Goal: Entertainment & Leisure: Consume media (video, audio)

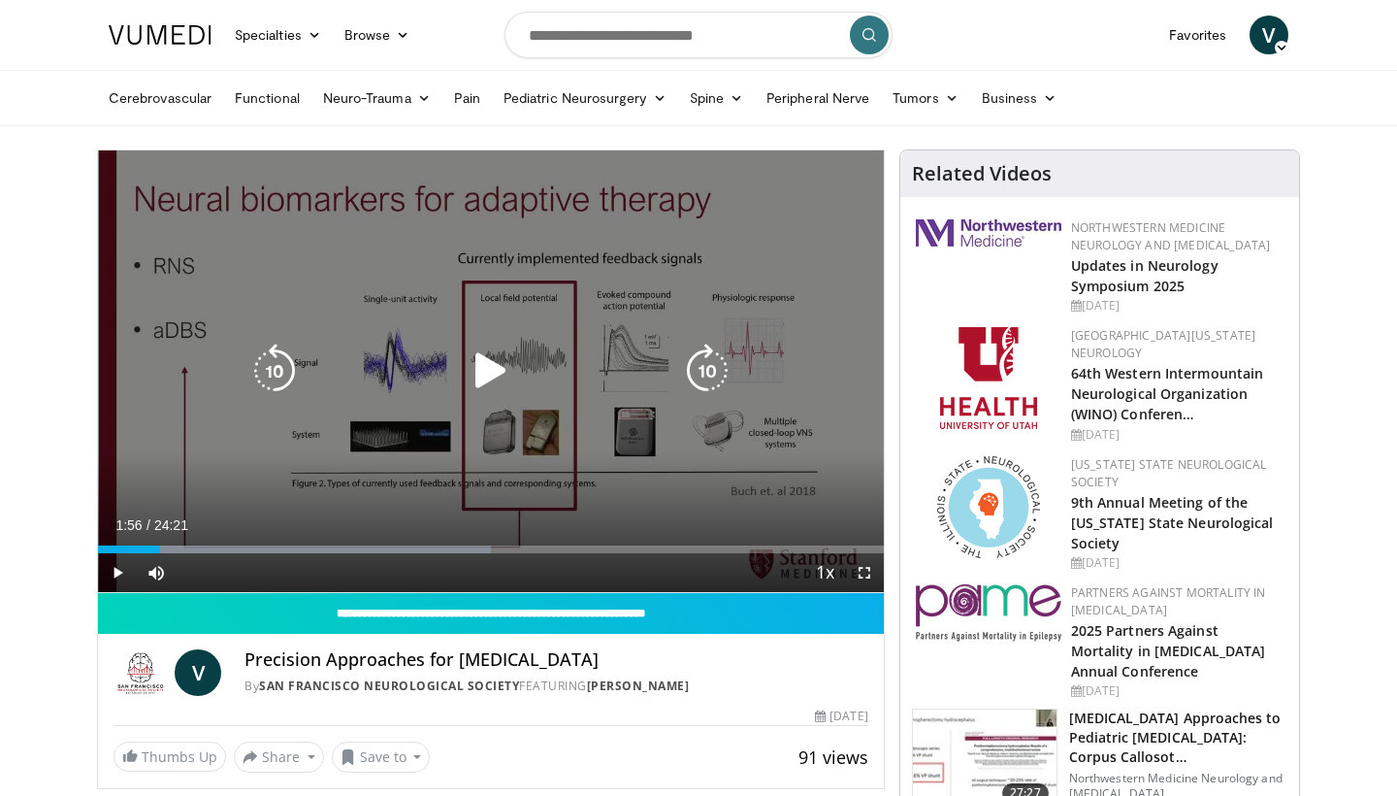
click at [489, 375] on icon "Video Player" at bounding box center [491, 370] width 54 height 54
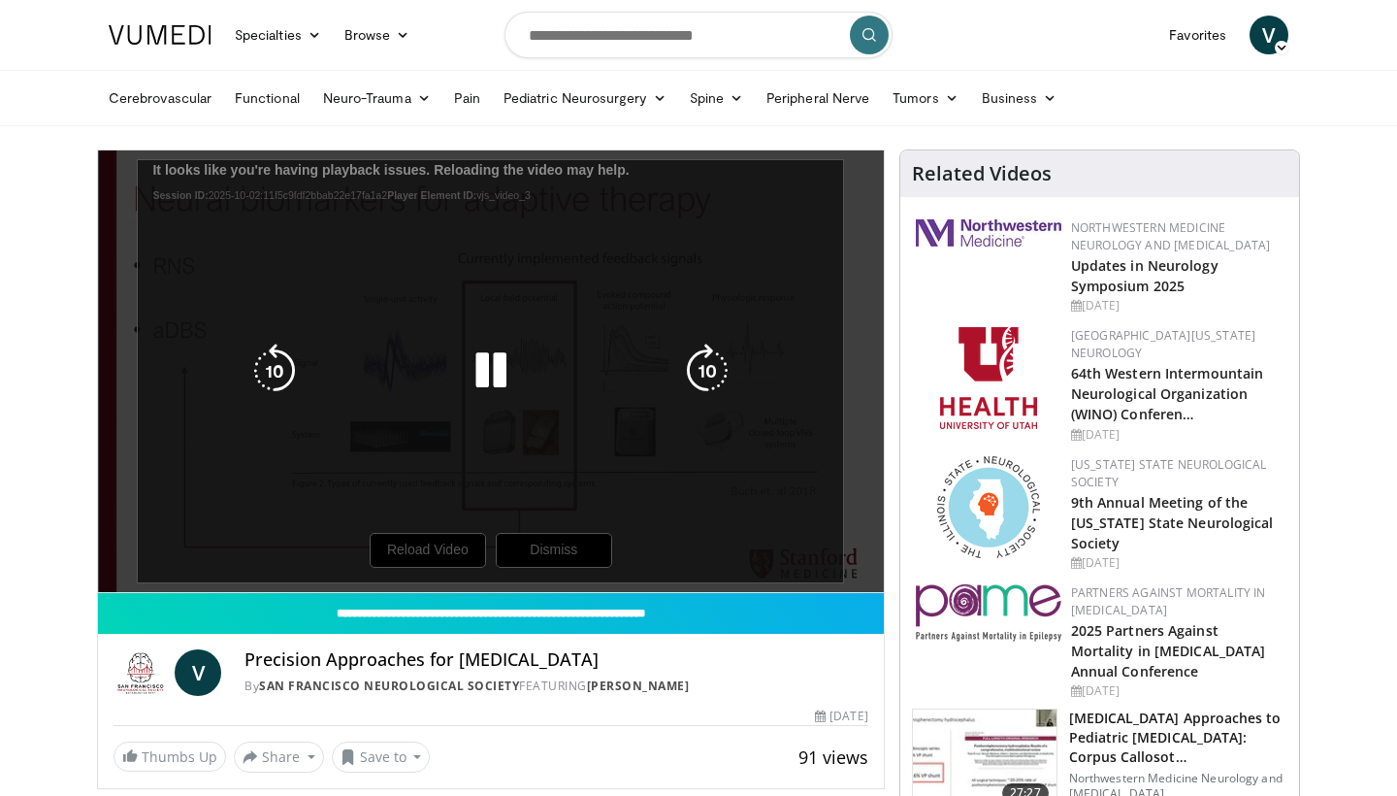
click at [523, 450] on div "10 seconds Tap to unmute" at bounding box center [491, 370] width 786 height 441
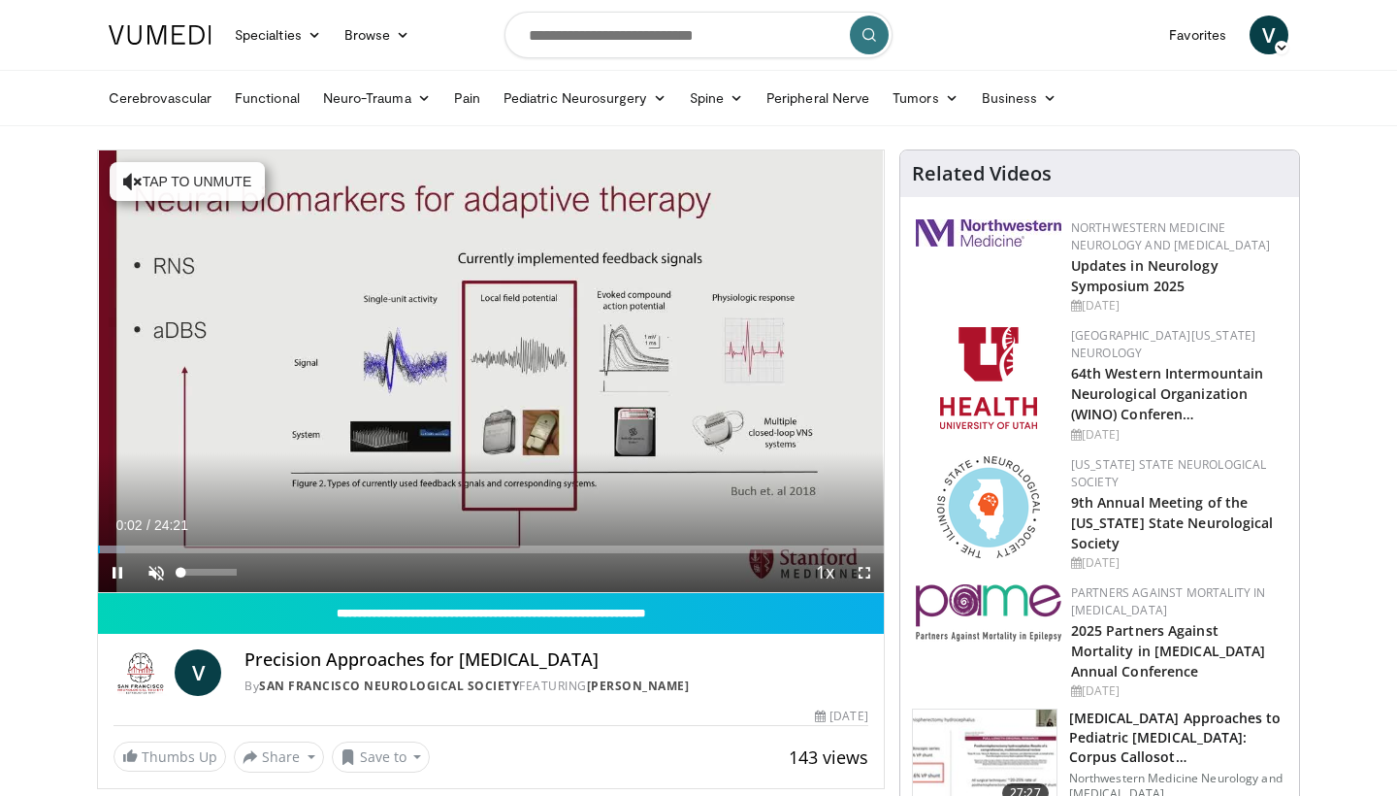
click at [151, 571] on span "Video Player" at bounding box center [156, 572] width 39 height 39
